Goal: Information Seeking & Learning: Learn about a topic

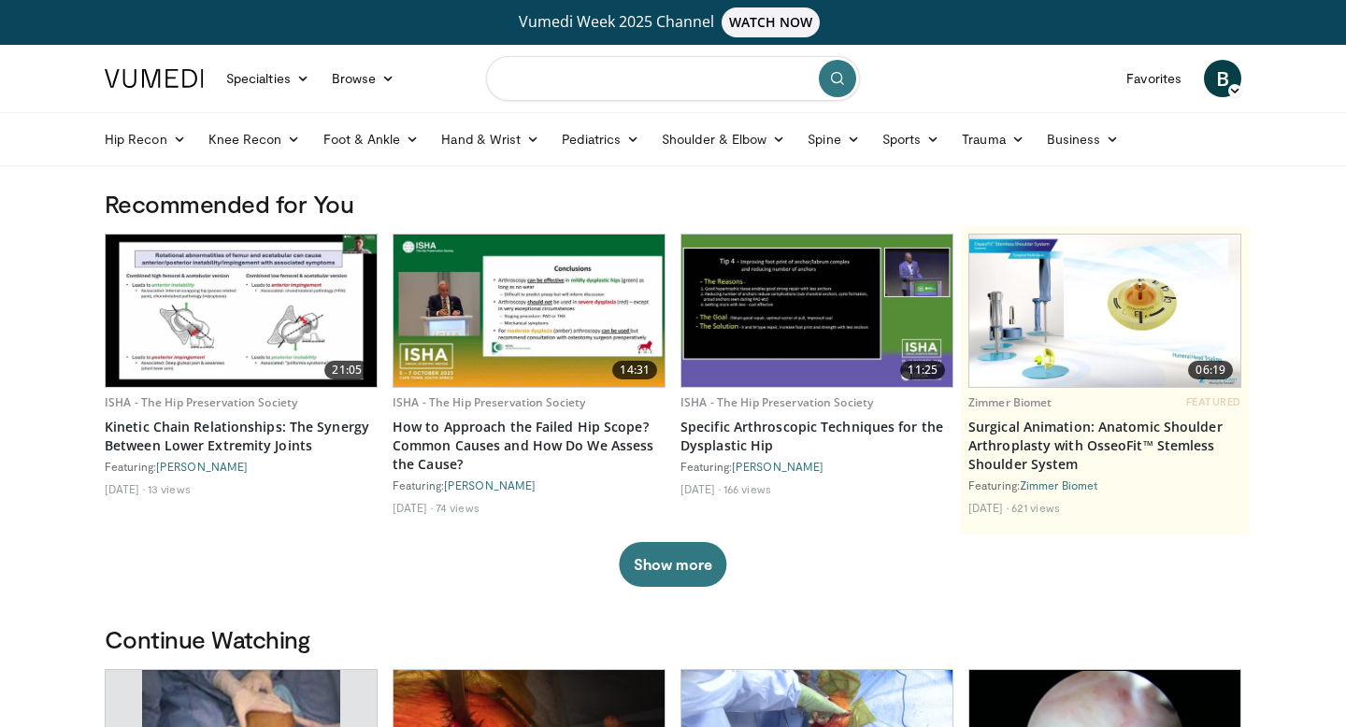
click at [644, 80] on input "Search topics, interventions" at bounding box center [673, 78] width 374 height 45
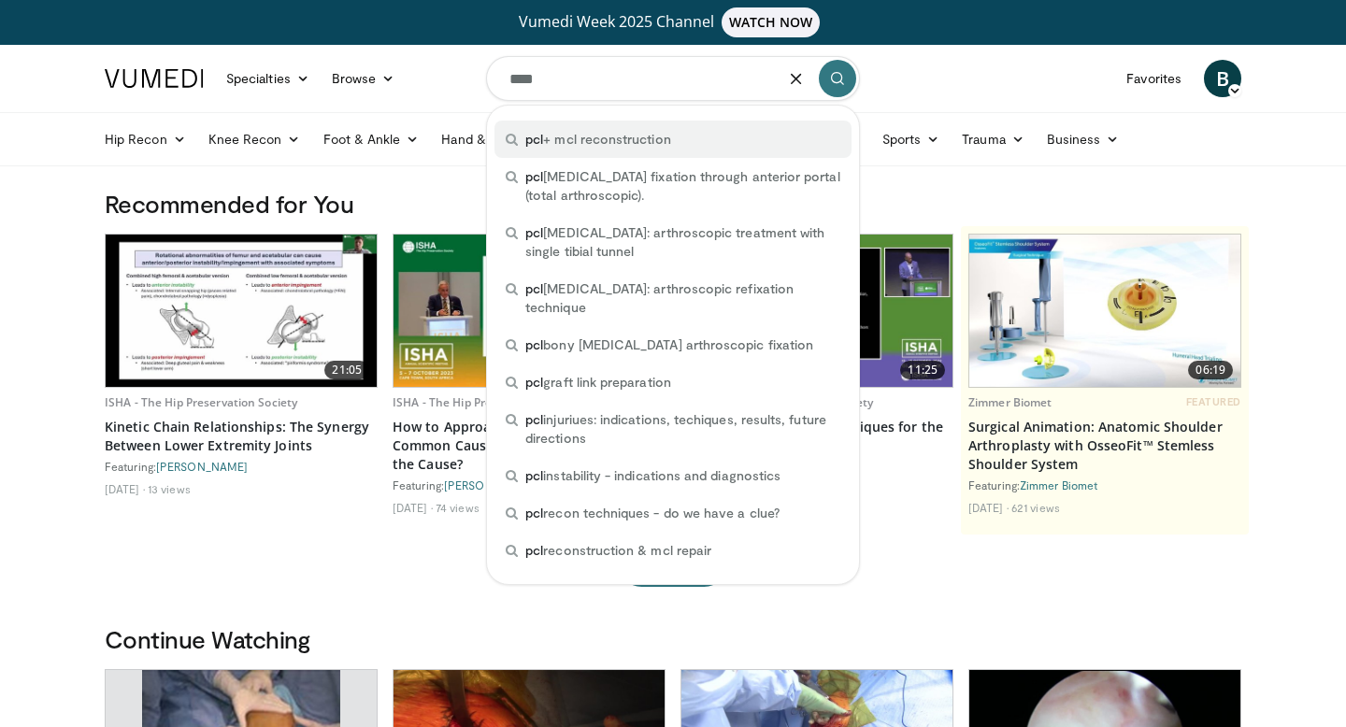
click at [681, 140] on div "pcl + mcl reconstruction" at bounding box center [673, 139] width 357 height 37
type input "**********"
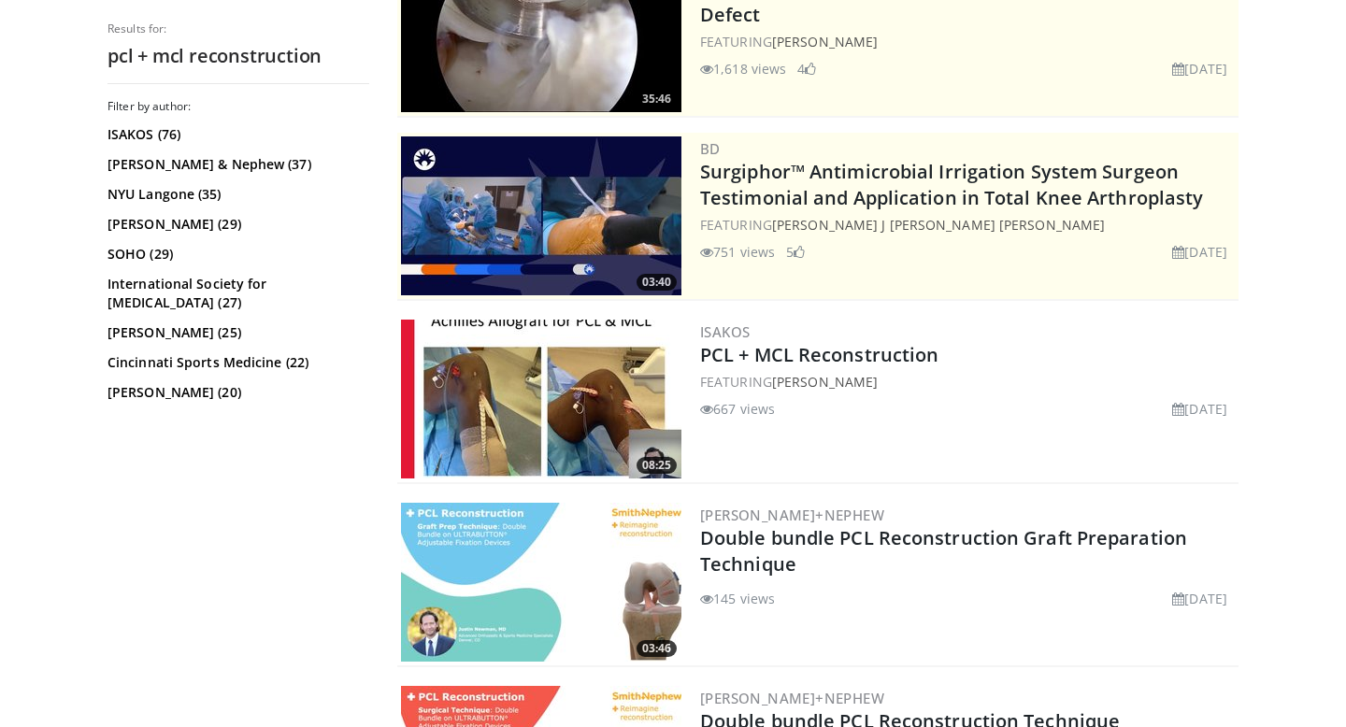
scroll to position [306, 0]
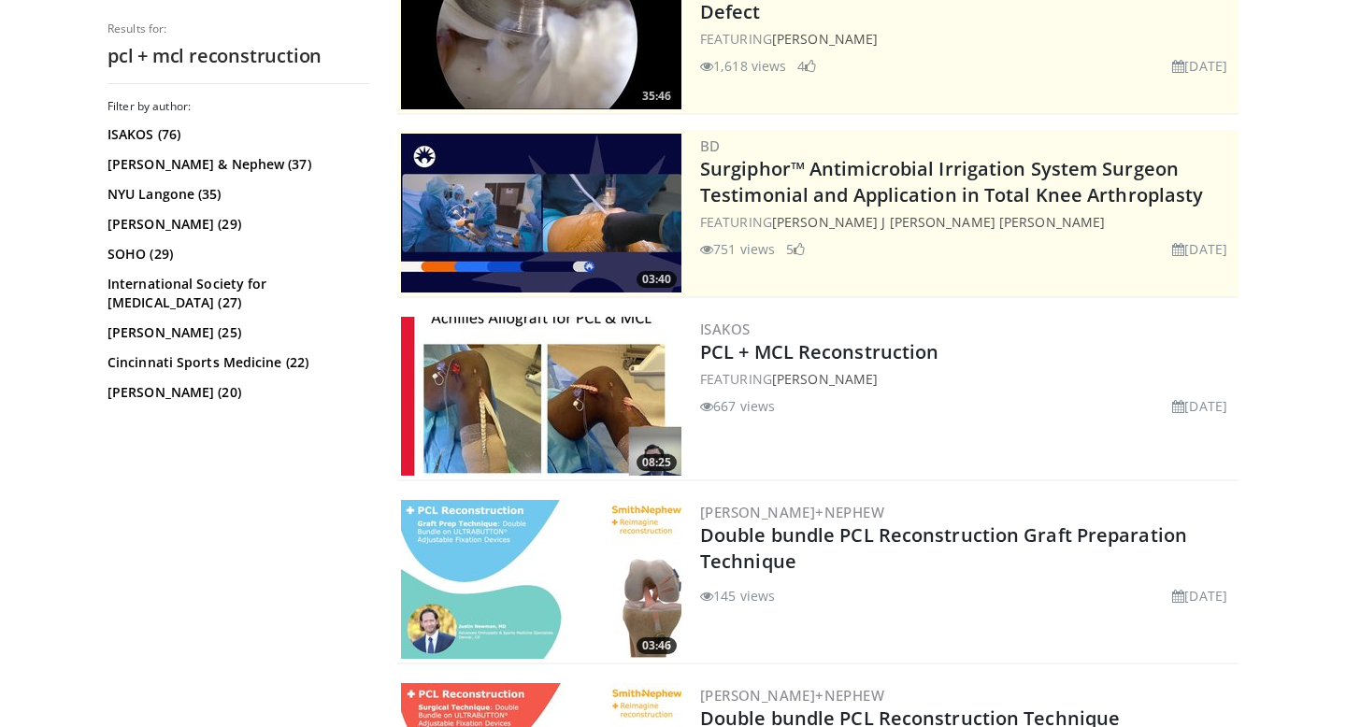
click at [578, 395] on img at bounding box center [541, 396] width 280 height 159
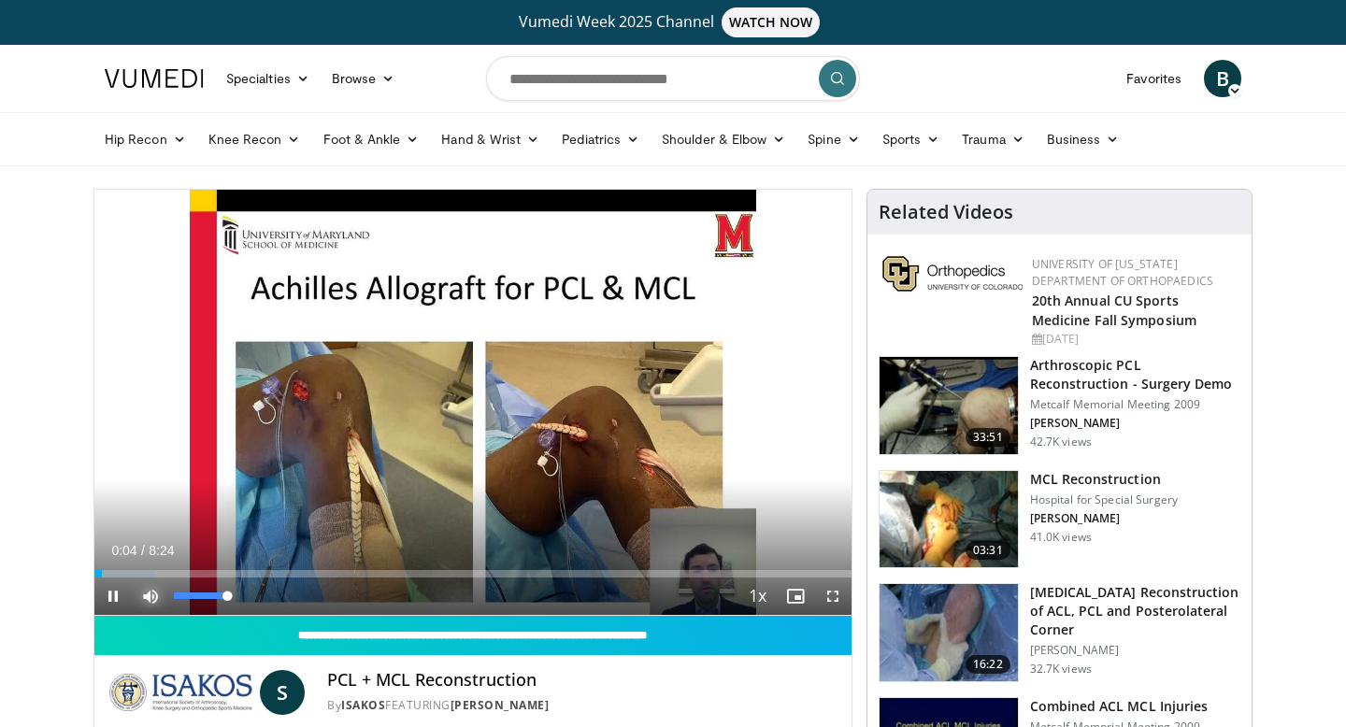
click at [150, 595] on span "Video Player" at bounding box center [150, 596] width 37 height 37
click at [832, 595] on span "Video Player" at bounding box center [832, 596] width 37 height 37
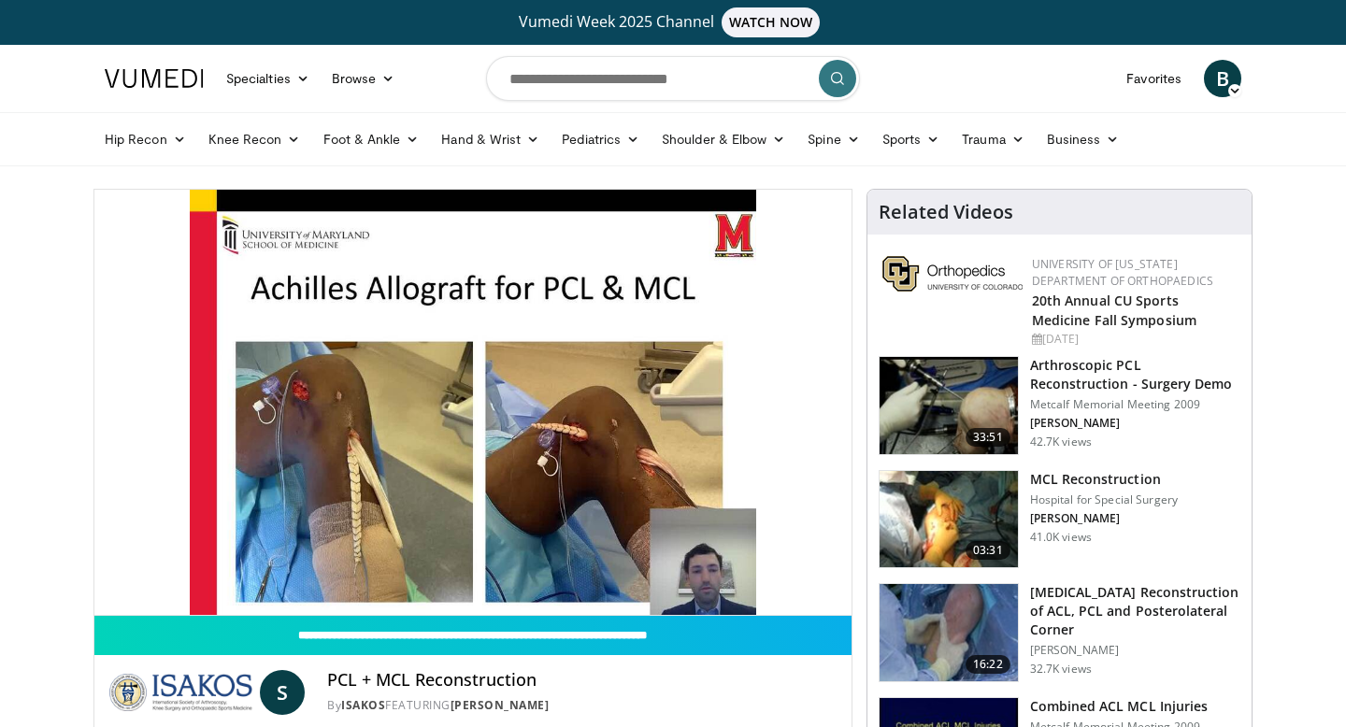
click at [1092, 380] on h3 "Arthroscopic PCL Reconstruction - Surgery Demo" at bounding box center [1135, 374] width 210 height 37
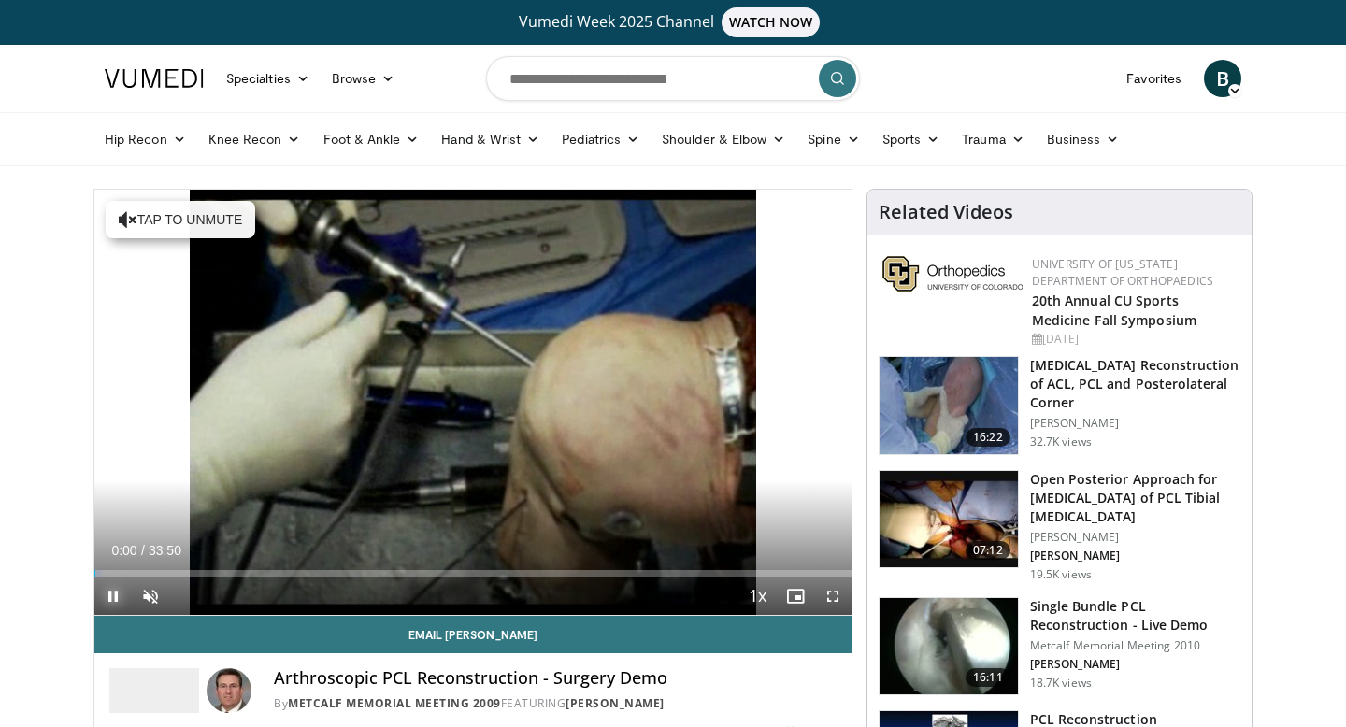
click at [115, 597] on span "Video Player" at bounding box center [112, 596] width 37 height 37
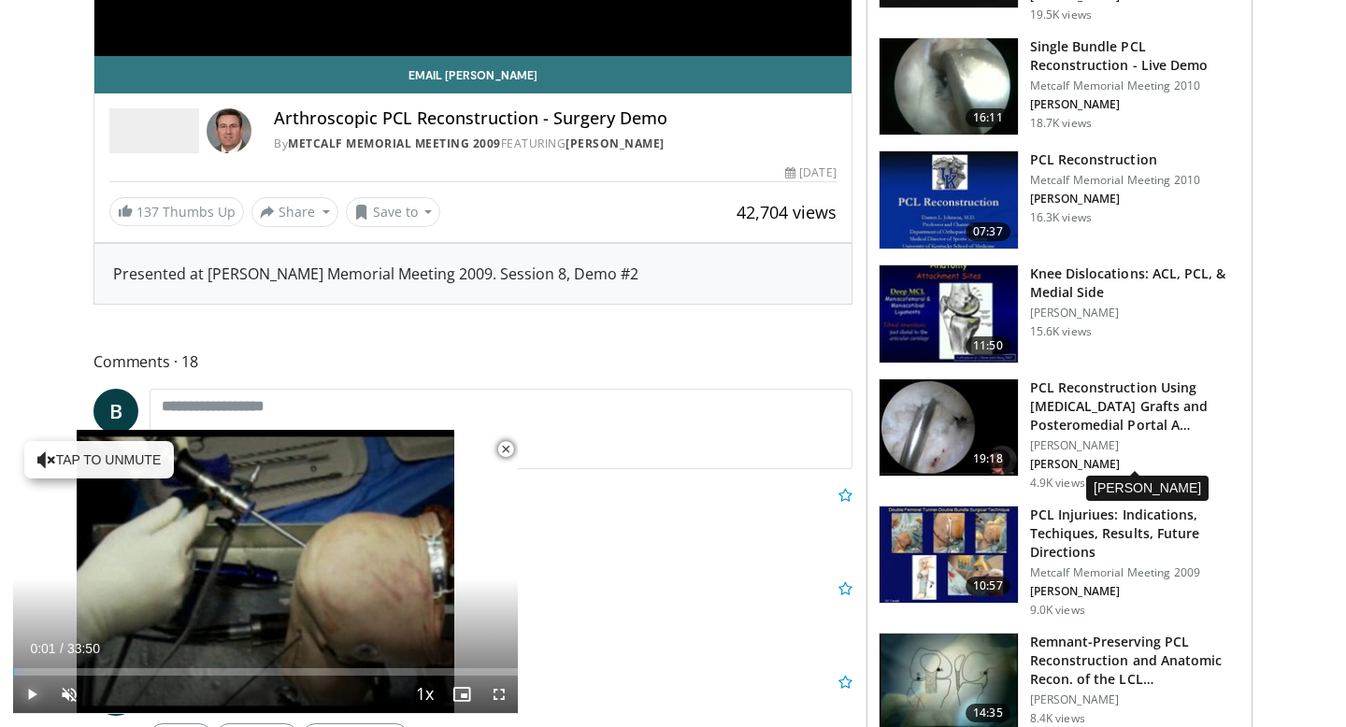
scroll to position [563, 0]
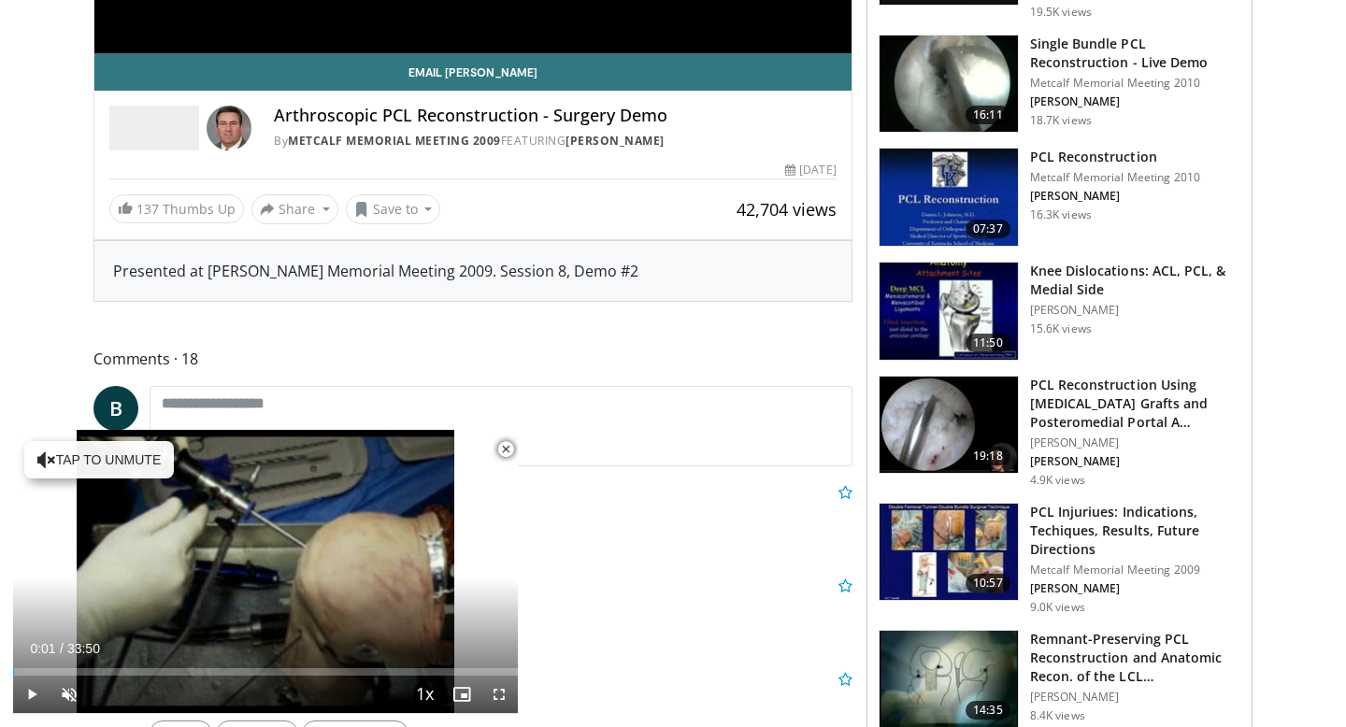
click at [971, 428] on img at bounding box center [949, 425] width 138 height 97
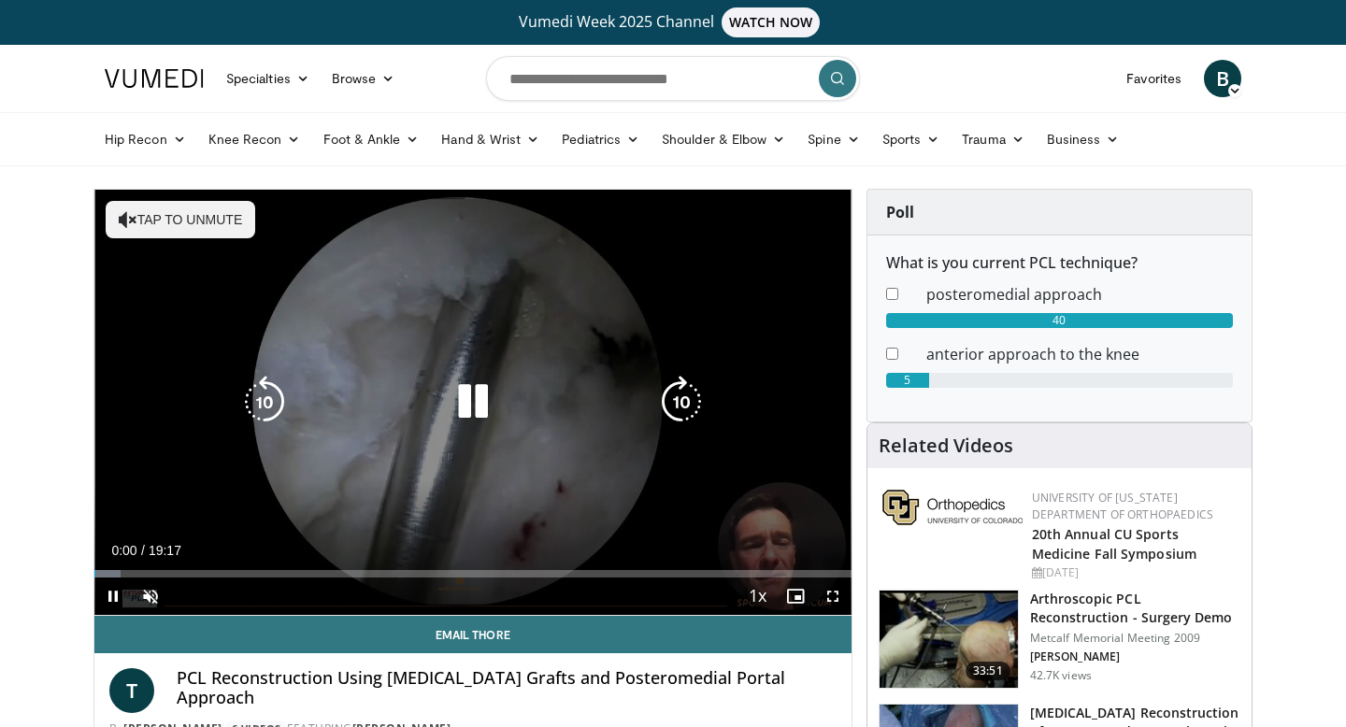
click at [479, 403] on icon "Video Player" at bounding box center [473, 402] width 52 height 52
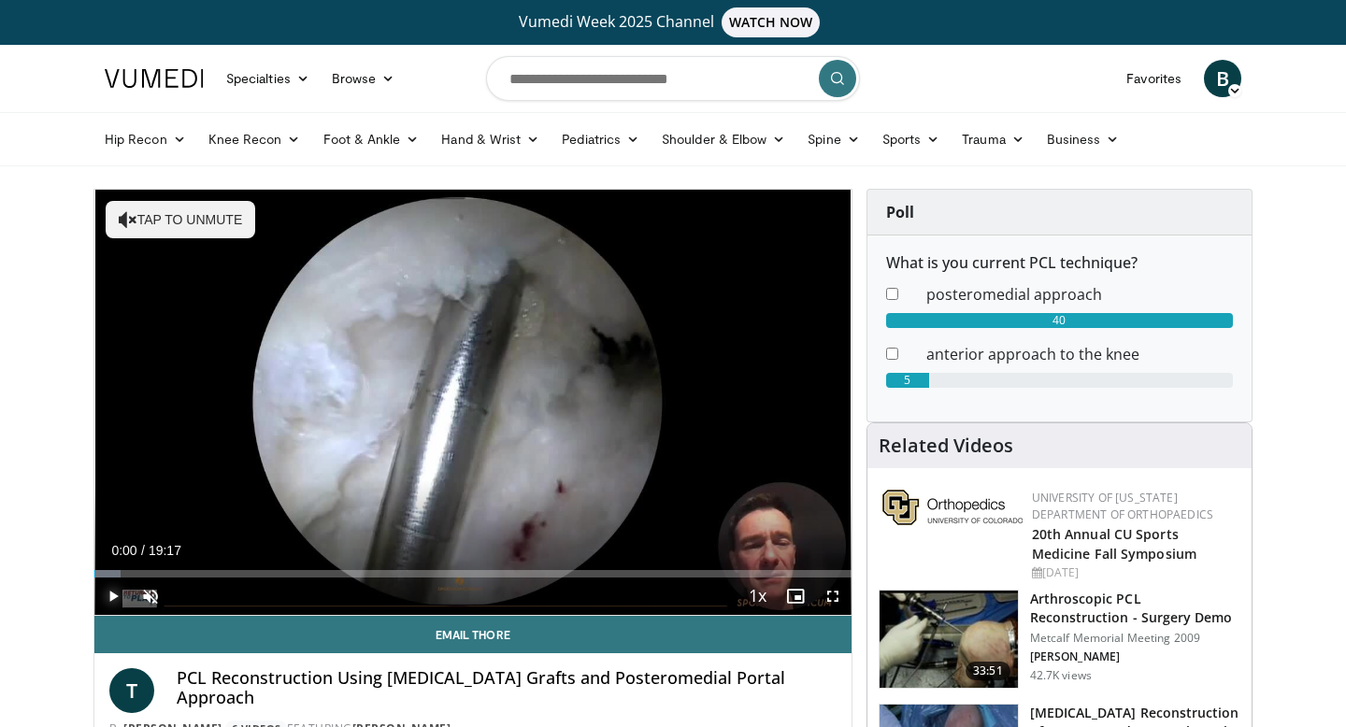
click at [113, 595] on span "Video Player" at bounding box center [112, 596] width 37 height 37
click at [144, 599] on span "Video Player" at bounding box center [150, 596] width 37 height 37
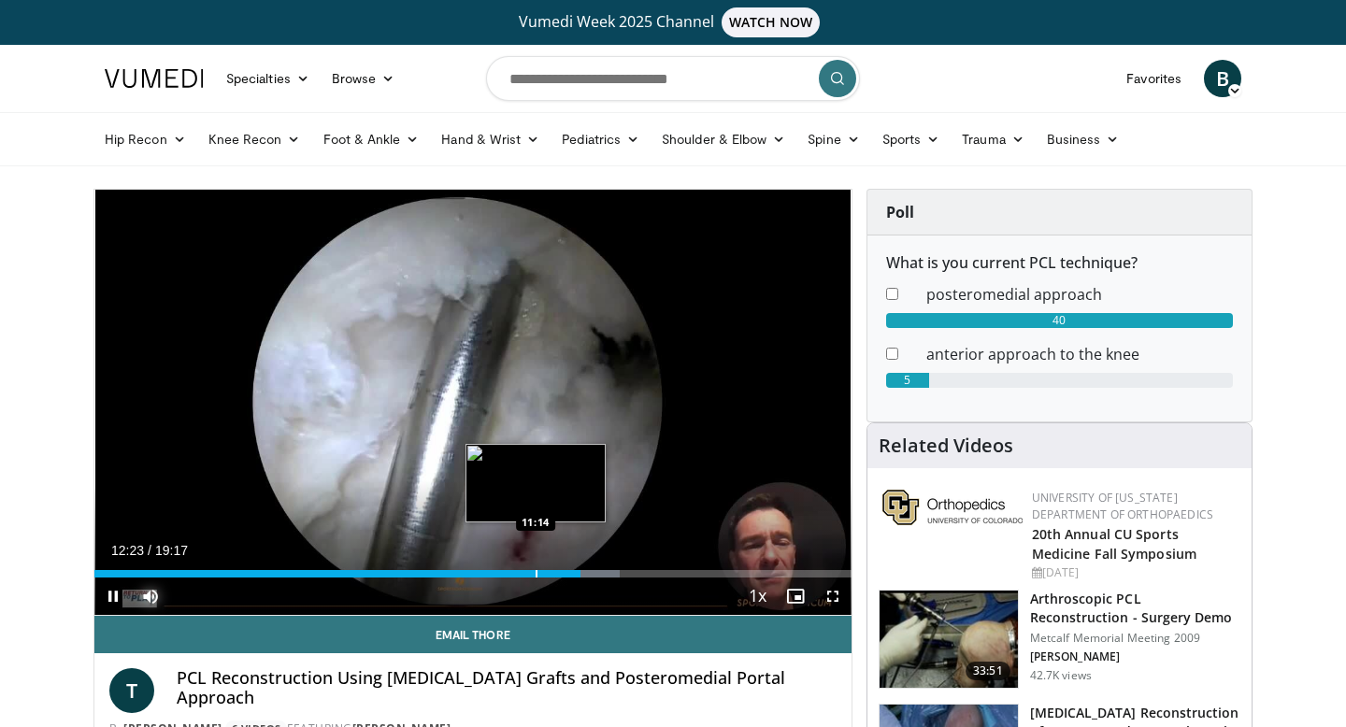
click at [536, 574] on div "Progress Bar" at bounding box center [537, 573] width 2 height 7
click at [554, 573] on div "Progress Bar" at bounding box center [555, 573] width 2 height 7
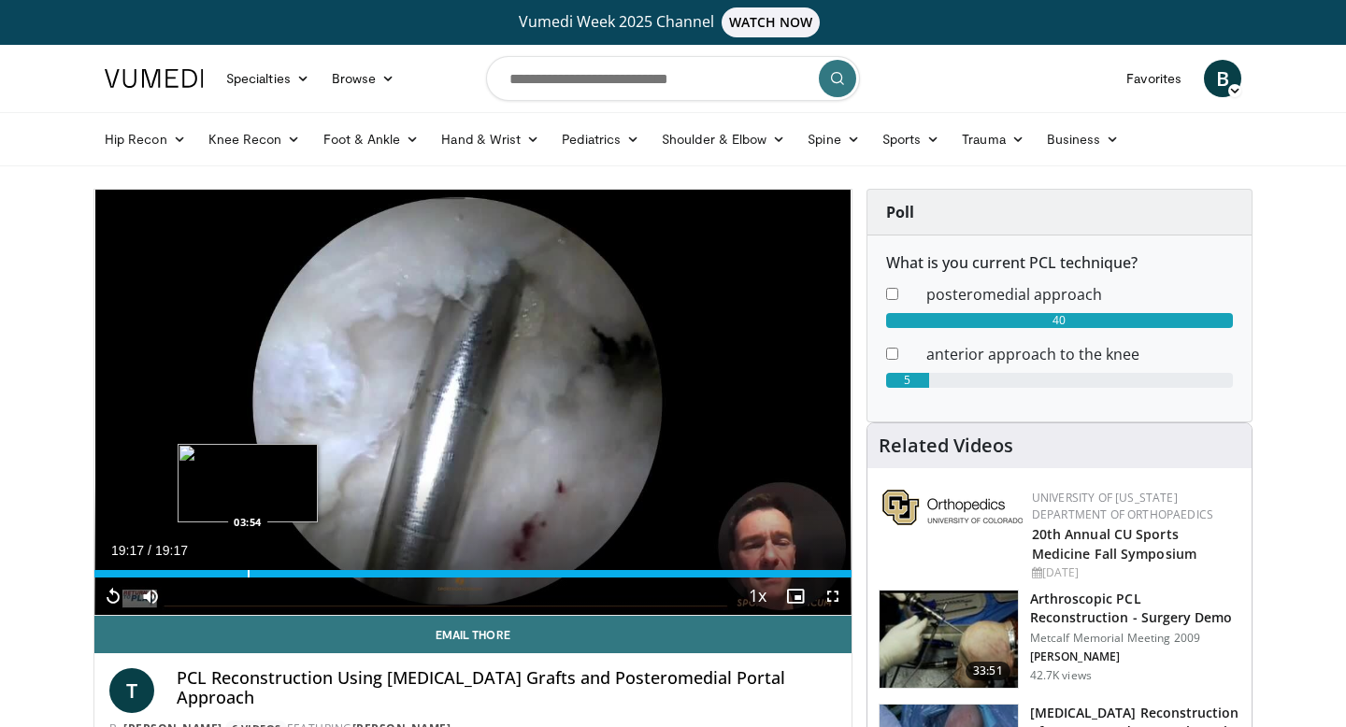
click at [248, 573] on div "Progress Bar" at bounding box center [249, 573] width 2 height 7
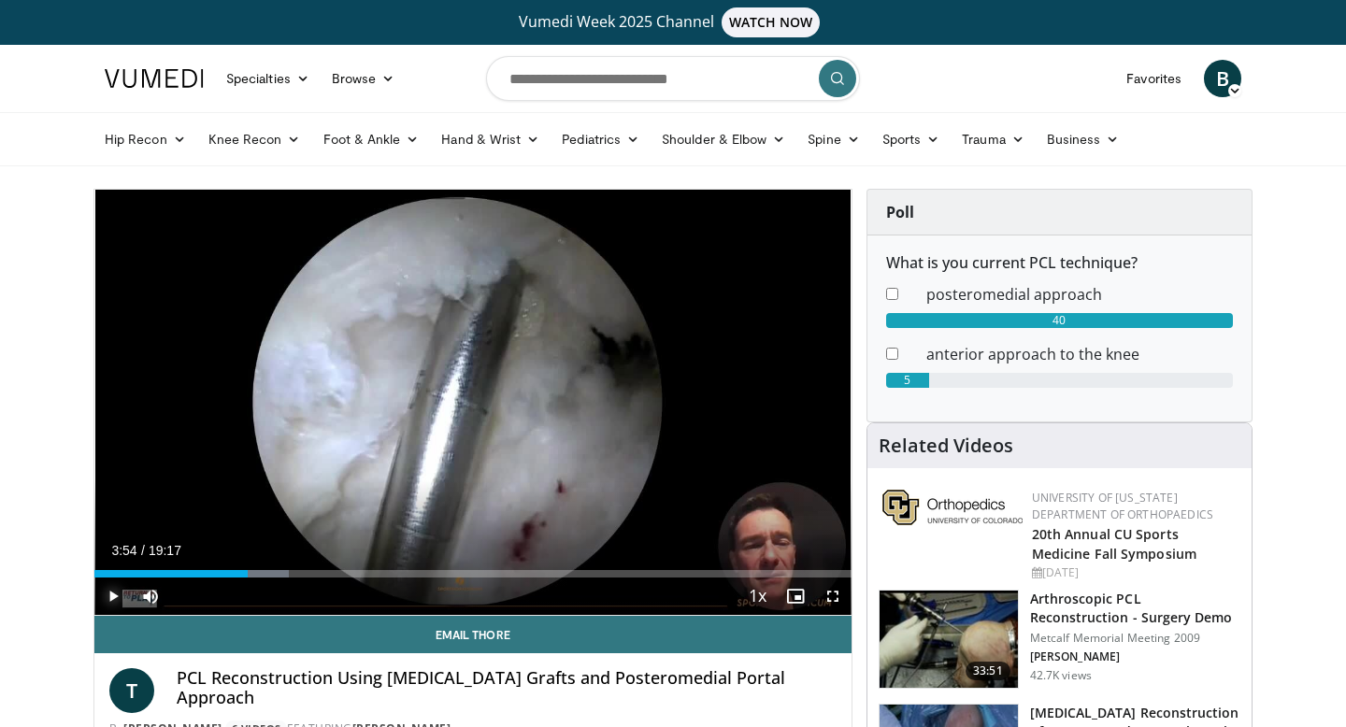
click at [112, 600] on span "Video Player" at bounding box center [112, 596] width 37 height 37
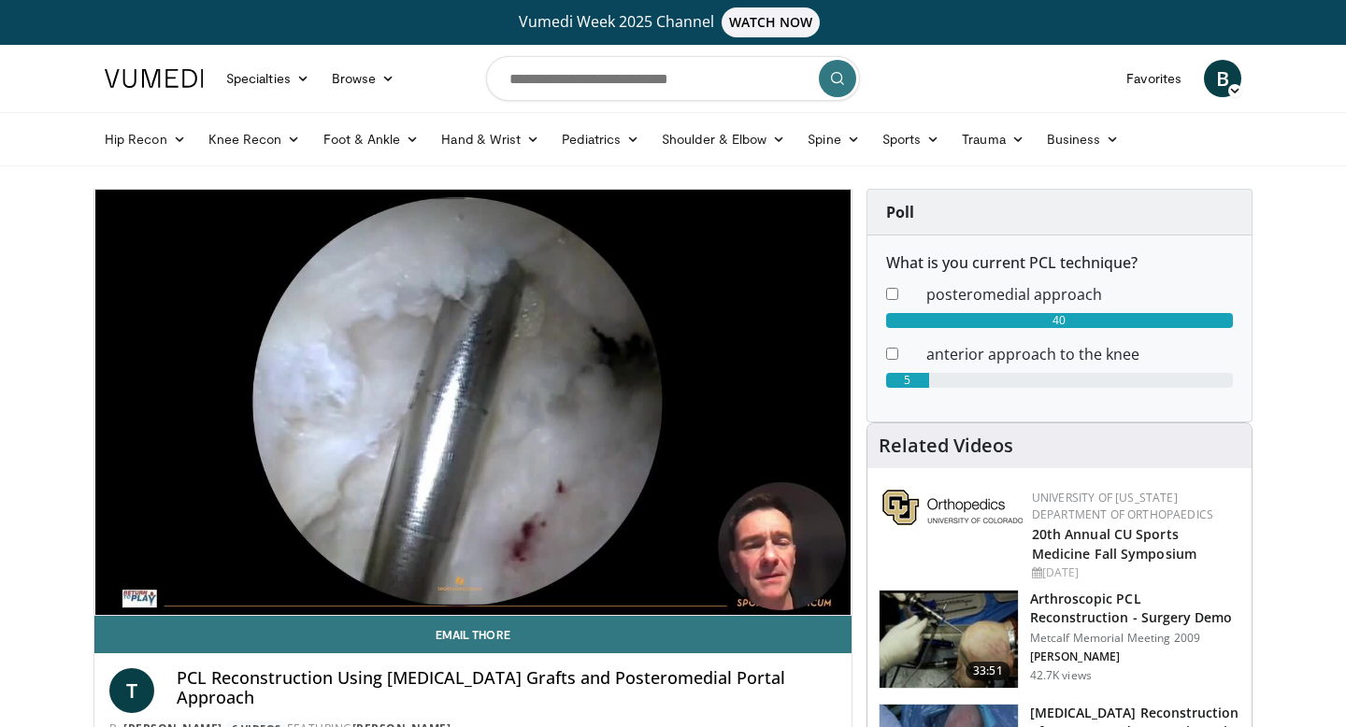
click at [112, 600] on div "10 seconds Tap to unmute" at bounding box center [472, 402] width 757 height 425
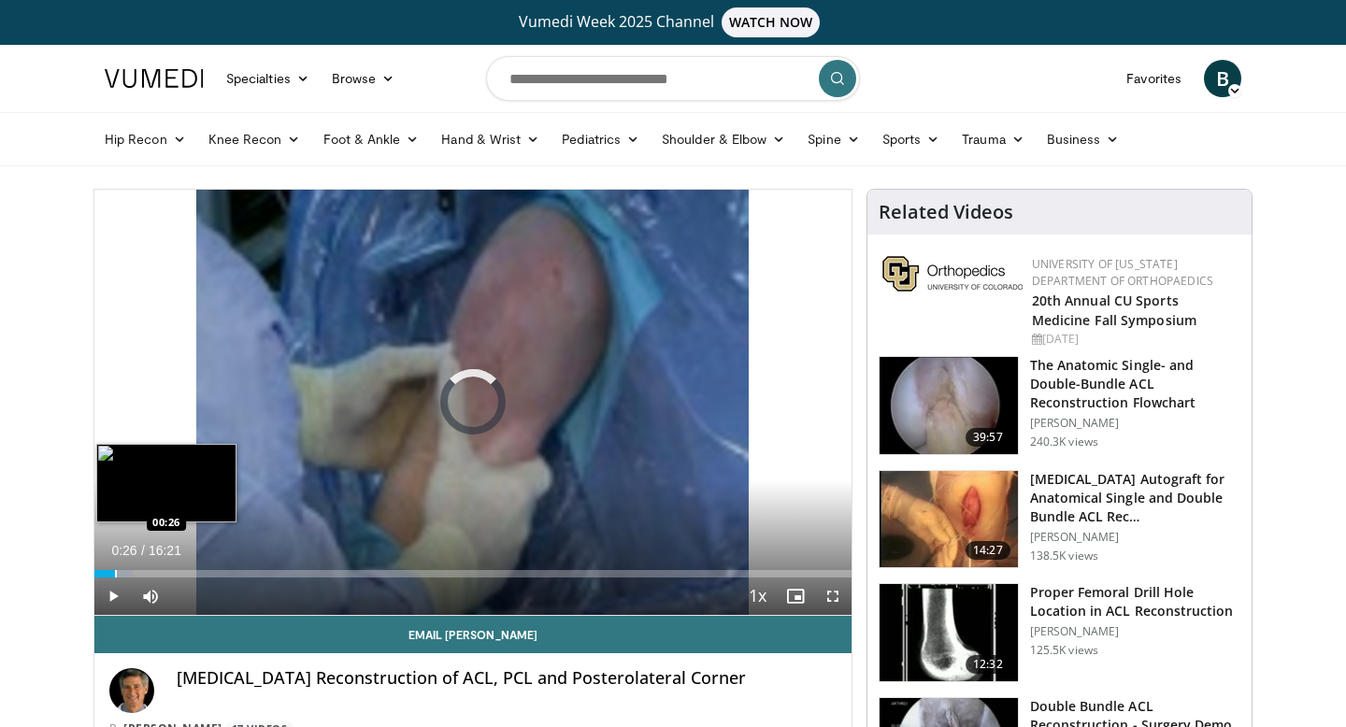
click at [115, 576] on div "Progress Bar" at bounding box center [116, 573] width 2 height 7
click at [132, 573] on div "Progress Bar" at bounding box center [133, 573] width 2 height 7
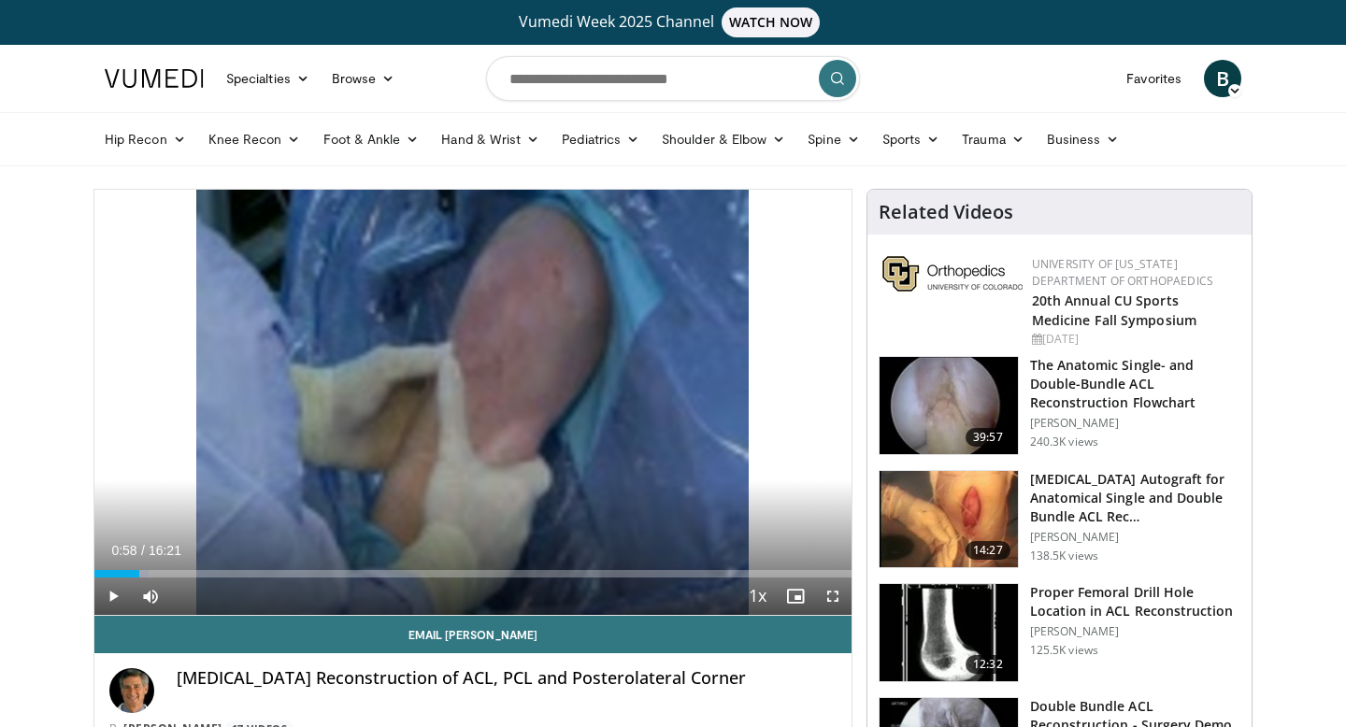
click at [139, 571] on div "Progress Bar" at bounding box center [140, 573] width 2 height 7
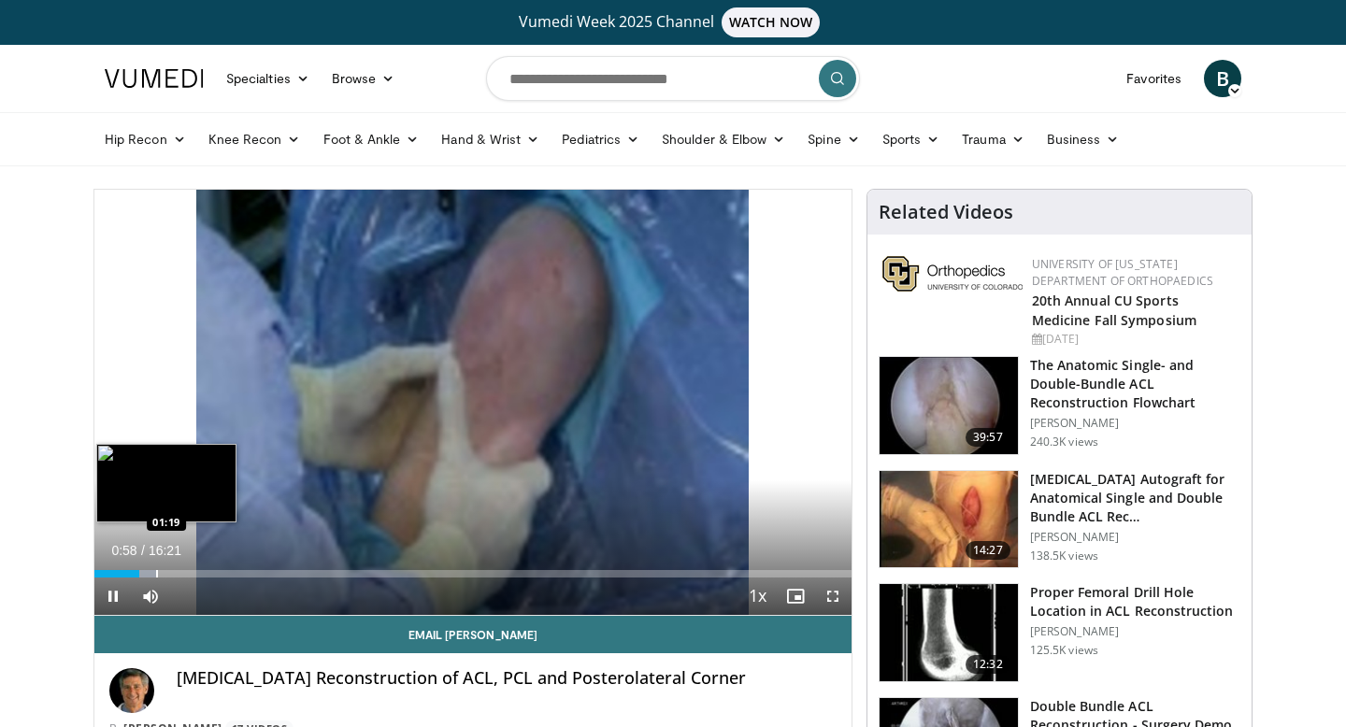
click at [156, 572] on div "Progress Bar" at bounding box center [157, 573] width 2 height 7
click at [169, 571] on div "Progress Bar" at bounding box center [170, 573] width 2 height 7
click at [186, 571] on div "Progress Bar" at bounding box center [187, 573] width 2 height 7
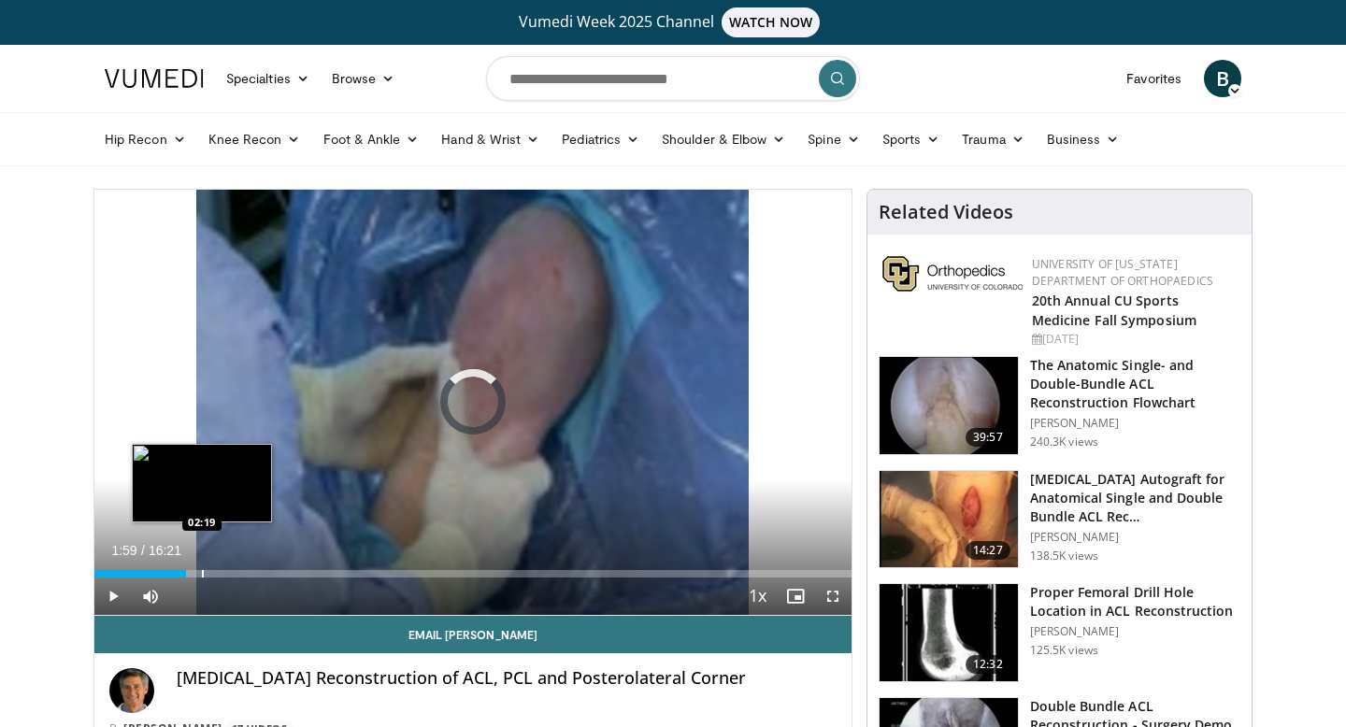
click at [202, 570] on div "Progress Bar" at bounding box center [203, 573] width 2 height 7
